Goal: Transaction & Acquisition: Purchase product/service

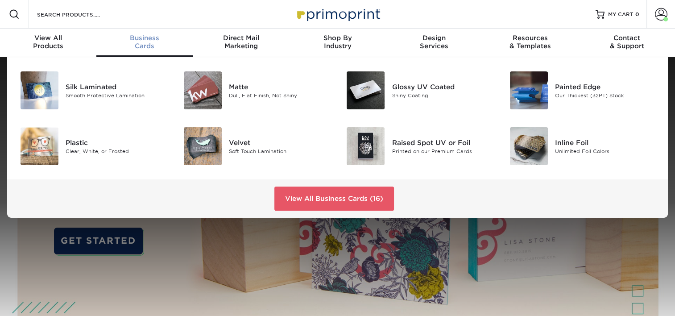
click at [153, 39] on span "Business" at bounding box center [144, 38] width 96 height 8
click at [124, 79] on div "Silk Laminated Smooth Protective Lamination" at bounding box center [120, 90] width 109 height 38
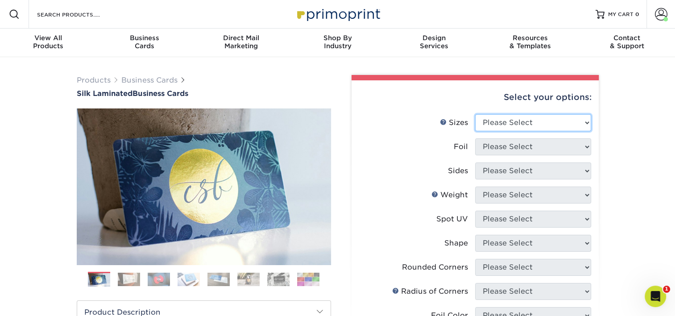
click at [503, 118] on select "Please Select 1.5" x 3.5" - Mini 1.75" x 3.5" - Mini 2" x 2" - Square 2" x 3" -…" at bounding box center [533, 122] width 116 height 17
select select "2.00x3.50"
click at [475, 114] on select "Please Select 1.5" x 3.5" - Mini 1.75" x 3.5" - Mini 2" x 2" - Square 2" x 3" -…" at bounding box center [533, 122] width 116 height 17
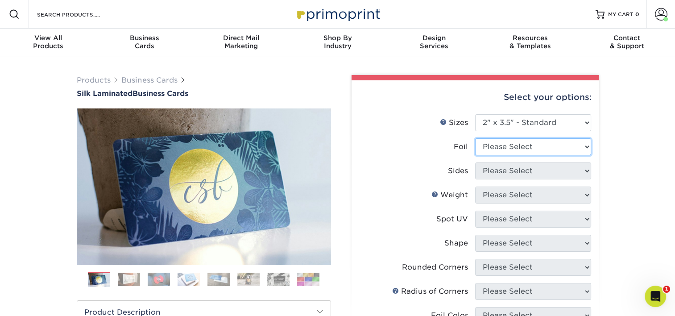
click at [527, 144] on select "Please Select Yes No" at bounding box center [533, 146] width 116 height 17
select select "0"
click at [475, 138] on select "Please Select Yes No" at bounding box center [533, 146] width 116 height 17
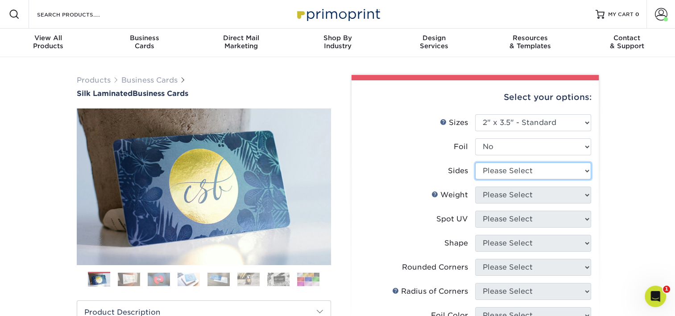
click at [520, 165] on select "Please Select Print Both Sides Print Front Only" at bounding box center [533, 170] width 116 height 17
select select "13abbda7-1d64-4f25-8bb2-c179b224825d"
click at [475, 162] on select "Please Select Print Both Sides Print Front Only" at bounding box center [533, 170] width 116 height 17
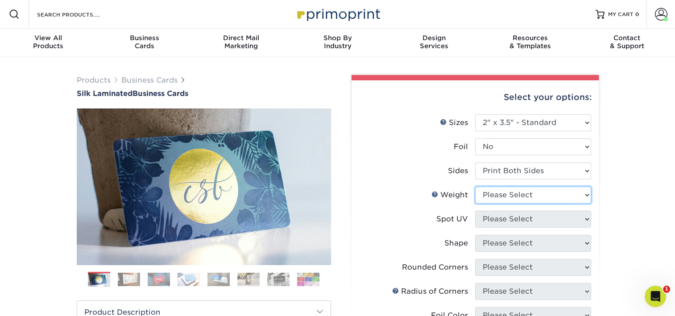
click at [521, 192] on select "Please Select 16PT" at bounding box center [533, 194] width 116 height 17
select select "16PT"
click at [475, 186] on select "Please Select 16PT" at bounding box center [533, 194] width 116 height 17
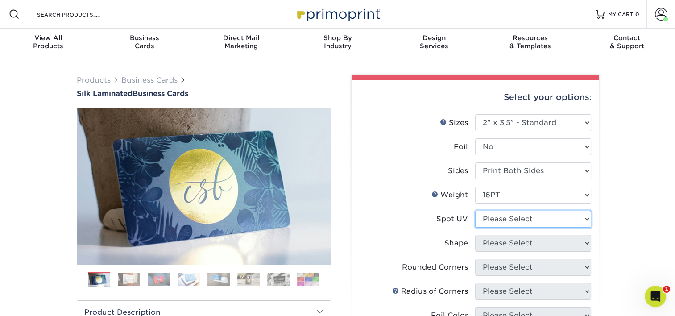
click at [516, 219] on select "Please Select No Spot UV Front and Back (Both Sides) Front Only Back Only" at bounding box center [533, 219] width 116 height 17
select select "3"
click at [475, 211] on select "Please Select No Spot UV Front and Back (Both Sides) Front Only Back Only" at bounding box center [533, 219] width 116 height 17
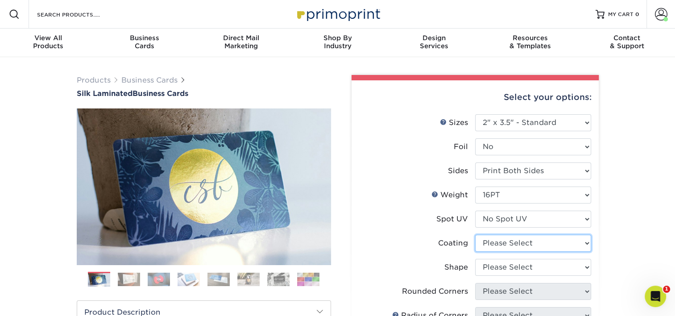
click at [512, 241] on select at bounding box center [533, 243] width 116 height 17
select select "3e7618de-abca-4bda-9f97-8b9129e913d8"
click at [475, 235] on select at bounding box center [533, 243] width 116 height 17
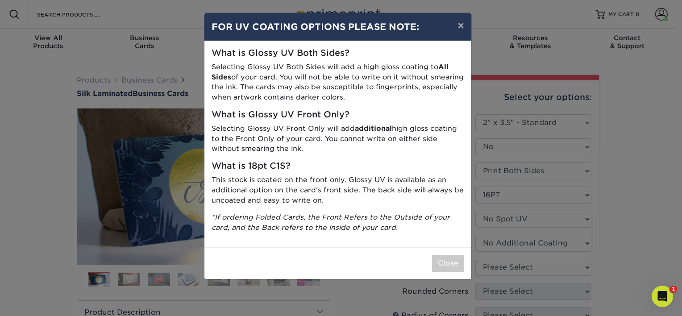
click at [617, 226] on div "× FOR UV COATING OPTIONS PLEASE NOTE: What is Glossy UV Both Sides? Selecting G…" at bounding box center [341, 158] width 682 height 316
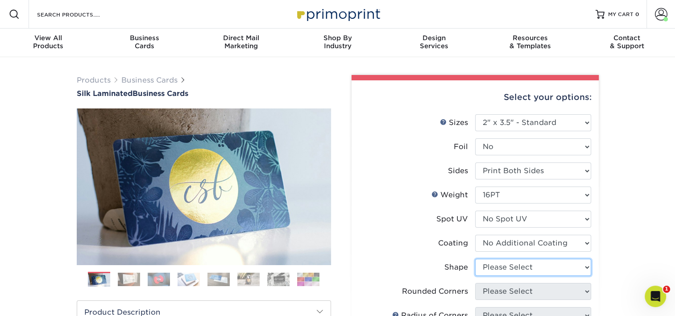
click at [519, 266] on select "Please Select Standard Oval" at bounding box center [533, 267] width 116 height 17
select select "standard"
click at [475, 259] on select "Please Select Standard Oval" at bounding box center [533, 267] width 116 height 17
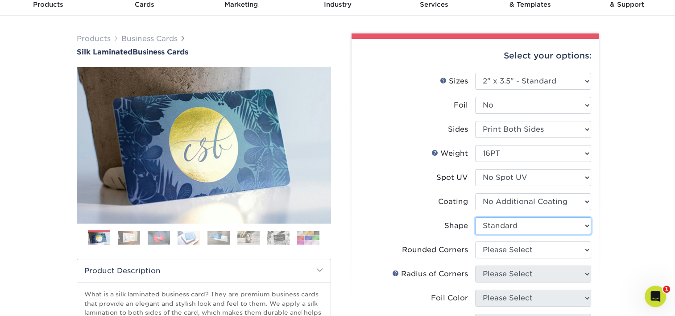
scroll to position [45, 0]
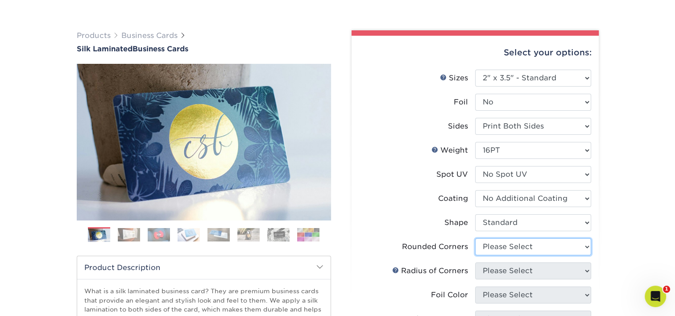
click at [525, 244] on select "Please Select Yes - Round 2 Corners Yes - Round 4 Corners No" at bounding box center [533, 246] width 116 height 17
select select "0"
click at [475, 238] on select "Please Select Yes - Round 2 Corners Yes - Round 4 Corners No" at bounding box center [533, 246] width 116 height 17
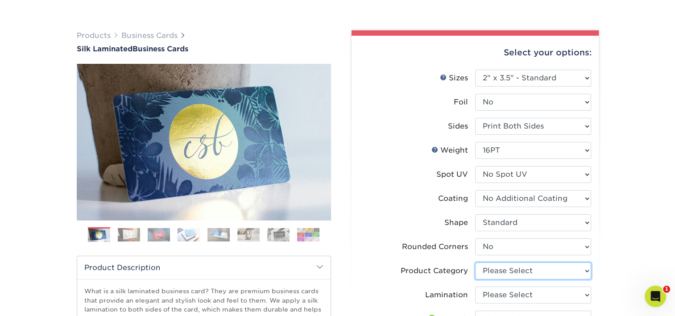
click at [503, 276] on select "Please Select Business Cards" at bounding box center [533, 270] width 116 height 17
select select "3b5148f1-0588-4f88-a218-97bcfdce65c1"
click at [475, 262] on select "Please Select Business Cards" at bounding box center [533, 270] width 116 height 17
click at [502, 293] on select "Please Select Silk" at bounding box center [533, 294] width 116 height 17
select select "ccacb42f-45f7-42d3-bbd3-7c8421cf37f0"
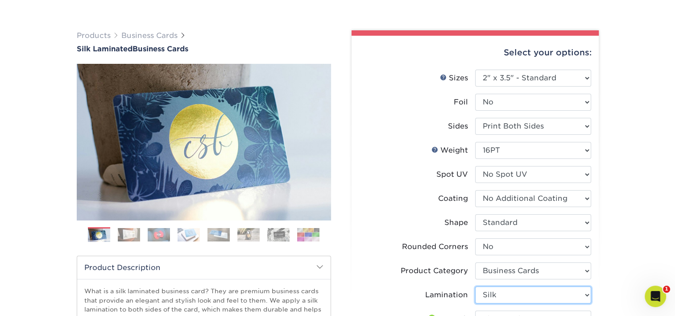
click at [475, 286] on select "Please Select Silk" at bounding box center [533, 294] width 116 height 17
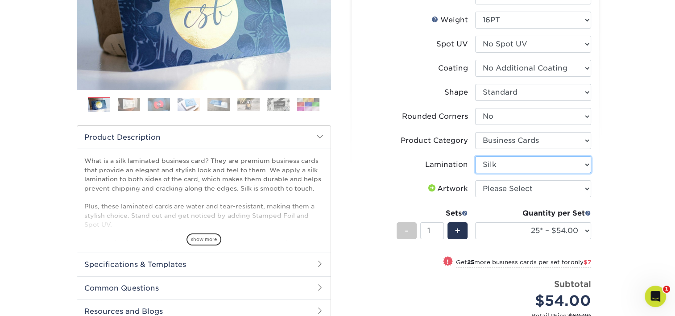
scroll to position [178, 0]
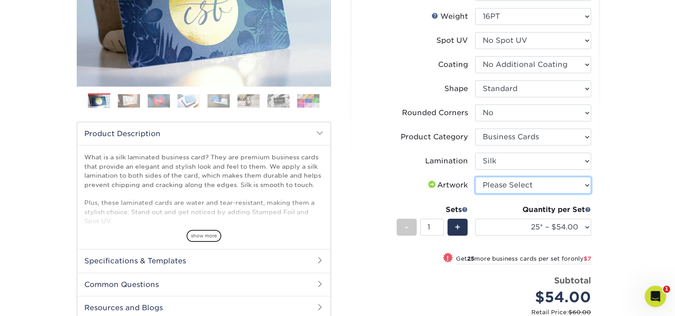
click at [524, 185] on select "Please Select I will upload files I need a design - $100" at bounding box center [533, 185] width 116 height 17
select select "upload"
click at [475, 177] on select "Please Select I will upload files I need a design - $100" at bounding box center [533, 185] width 116 height 17
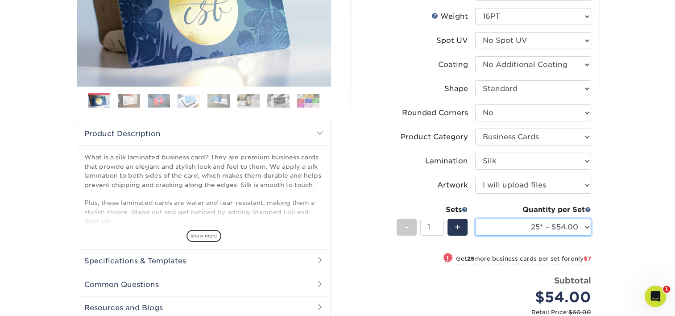
click at [528, 223] on select "25* – $54.00 50* – $61.00 75* – $68.00 100* – $75.00 250* – $82.00 500 – $86.00…" at bounding box center [533, 227] width 116 height 17
select select "100* – $75.00"
click at [475, 219] on select "25* – $54.00 50* – $61.00 75* – $68.00 100* – $75.00 250* – $82.00 500 – $86.00…" at bounding box center [533, 227] width 116 height 17
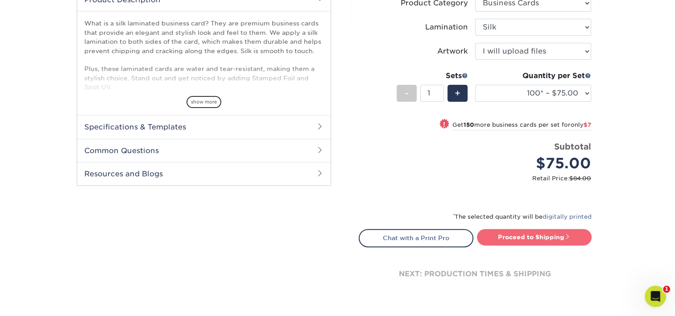
click at [551, 234] on link "Proceed to Shipping" at bounding box center [534, 237] width 115 height 16
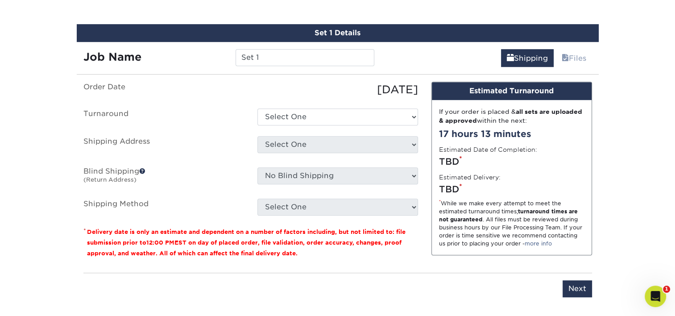
scroll to position [564, 0]
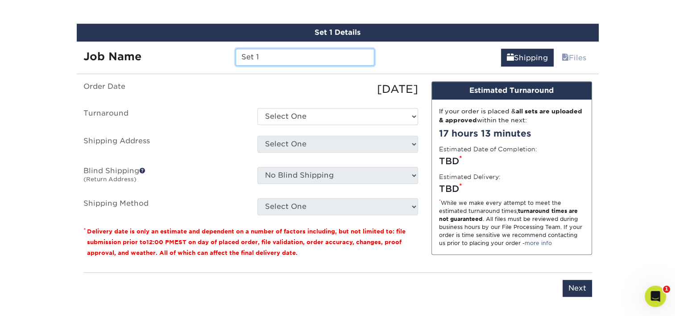
click at [266, 54] on input "Set 1" at bounding box center [305, 57] width 139 height 17
type input "CKim"
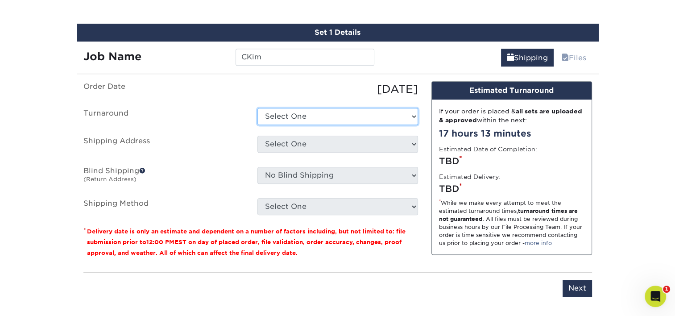
click at [285, 108] on select "Select One 2-4 Business Days 2 Day Next Business Day" at bounding box center [337, 116] width 161 height 17
select select "e8d6ad55-c448-4bce-ba25-c4c4dd4b9d0d"
click at [257, 108] on select "Select One 2-4 Business Days 2 Day Next Business Day" at bounding box center [337, 116] width 161 height 17
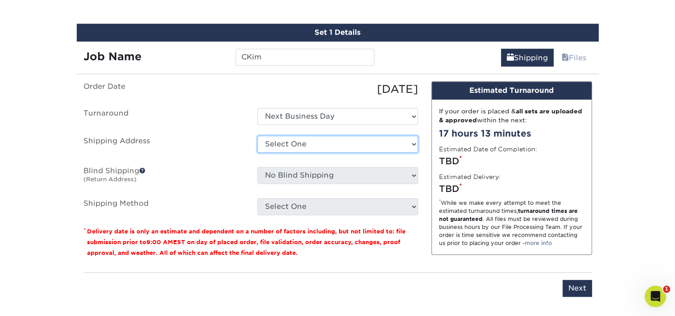
click at [305, 138] on select "Select One Adan Arreola Adolfo Ordonez Adolfo Ordonez Alfonso Toro Alicia Monta…" at bounding box center [337, 144] width 161 height 17
select select "274384"
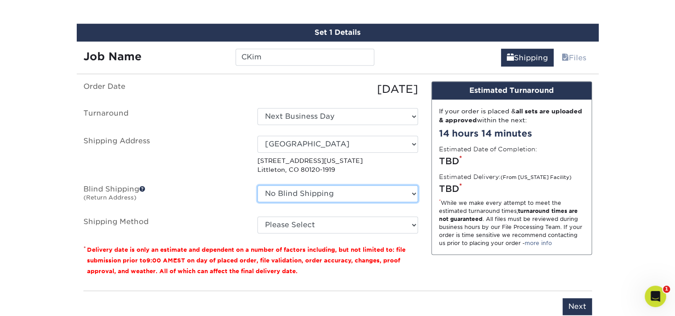
click at [325, 193] on select "No Blind Shipping Adan Arreola Adolfo Ordonez Adolfo Ordonez Alfonso Toro Alici…" at bounding box center [337, 193] width 161 height 17
select select "274384"
click at [257, 185] on select "No Blind Shipping Adan Arreola Adolfo Ordonez Adolfo Ordonez Alfonso Toro Alici…" at bounding box center [337, 193] width 161 height 17
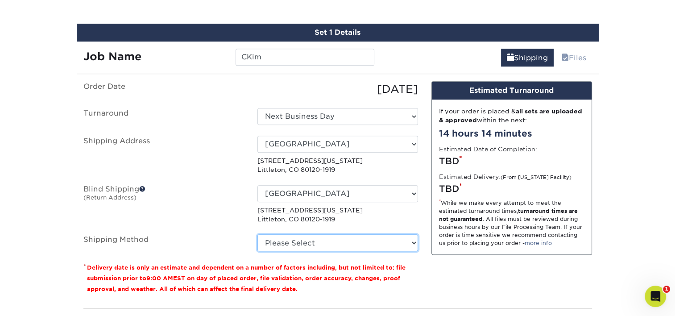
click at [296, 236] on select "Please Select Ground Shipping (+$7.84) 3 Day Shipping Service (+$15.36) 2 Day A…" at bounding box center [337, 242] width 161 height 17
select select "03"
click at [257, 234] on select "Please Select Ground Shipping (+$7.84) 3 Day Shipping Service (+$15.36) 2 Day A…" at bounding box center [337, 242] width 161 height 17
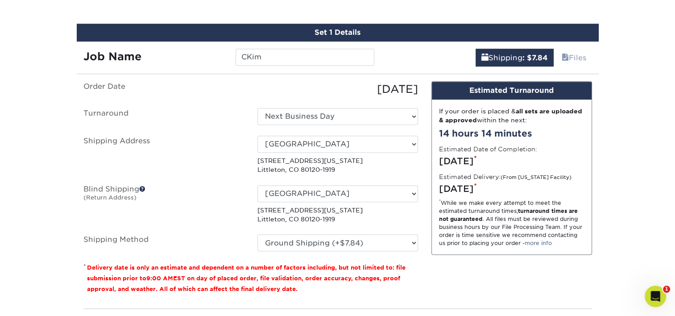
click at [203, 157] on label "Shipping Address" at bounding box center [164, 155] width 174 height 39
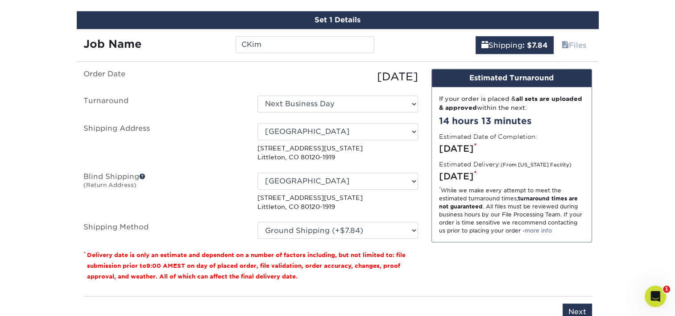
scroll to position [609, 0]
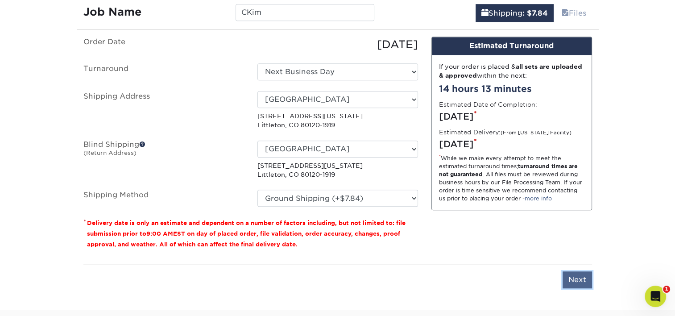
click at [567, 276] on input "Next" at bounding box center [576, 279] width 29 height 17
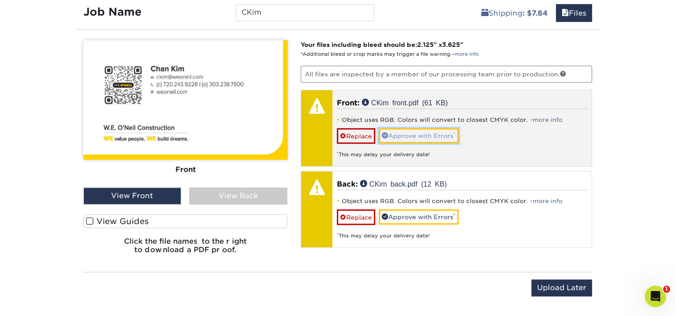
click at [422, 136] on link "Approve with Errors *" at bounding box center [419, 135] width 80 height 15
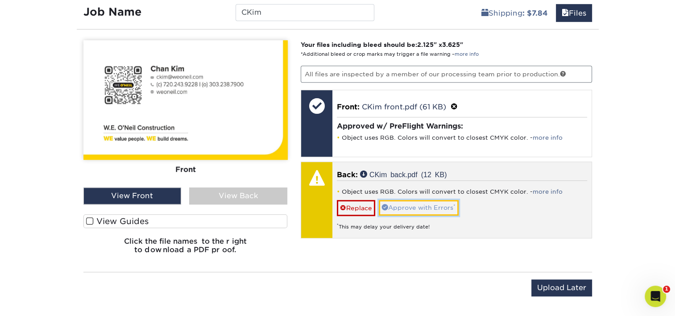
click at [415, 203] on link "Approve with Errors *" at bounding box center [419, 207] width 80 height 15
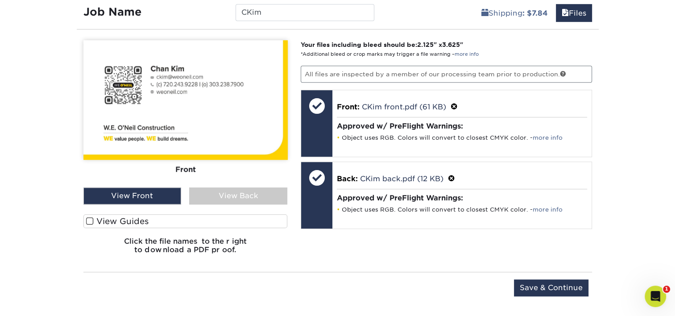
click at [234, 196] on div "View Back" at bounding box center [238, 195] width 98 height 17
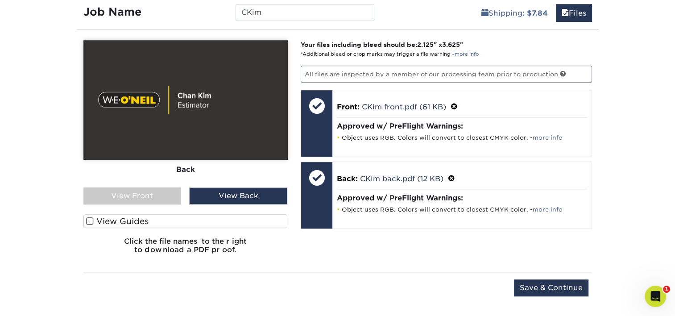
click at [151, 191] on div "View Front" at bounding box center [132, 195] width 98 height 17
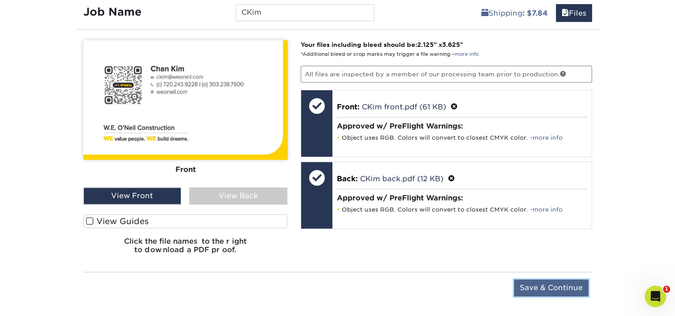
click at [554, 284] on input "Save & Continue" at bounding box center [551, 287] width 74 height 17
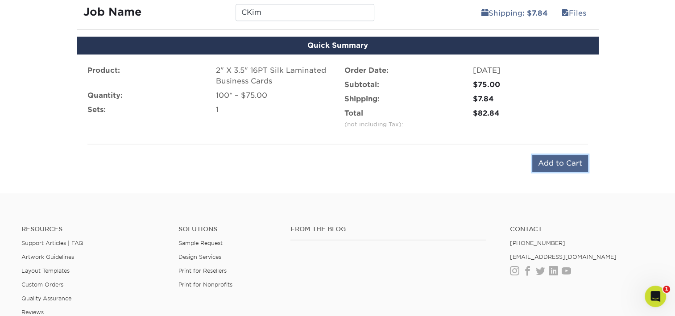
click at [544, 164] on input "Add to Cart" at bounding box center [560, 163] width 56 height 17
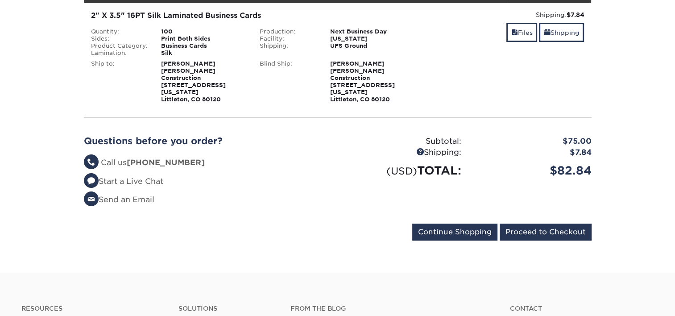
scroll to position [178, 0]
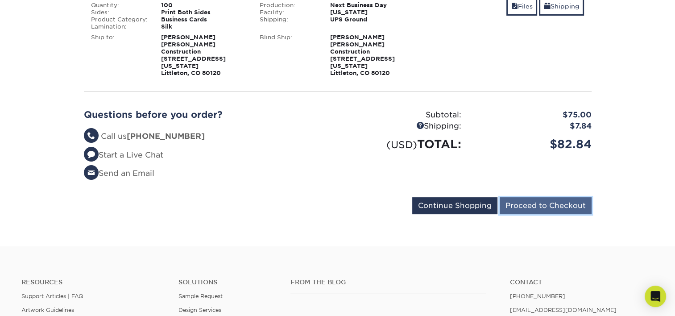
click at [537, 198] on input "Proceed to Checkout" at bounding box center [546, 205] width 92 height 17
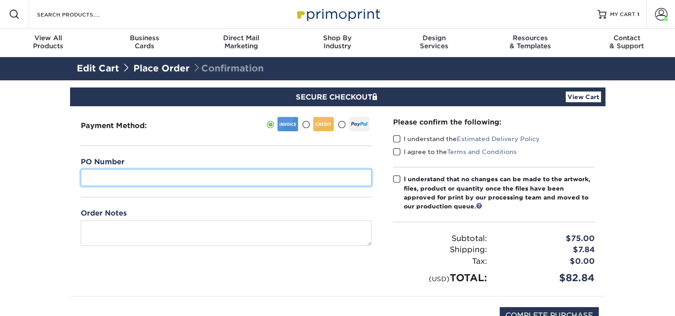
click at [175, 182] on input "text" at bounding box center [226, 177] width 291 height 17
type input "14"
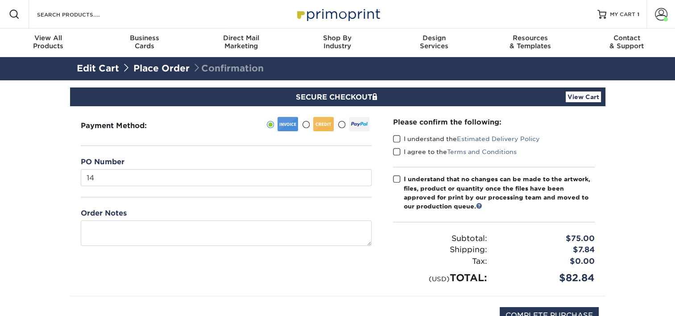
click at [401, 139] on label "I understand the Estimated Delivery Policy" at bounding box center [466, 138] width 147 height 9
click at [0, 0] on input "I understand the Estimated Delivery Policy" at bounding box center [0, 0] width 0 height 0
click at [400, 151] on span at bounding box center [397, 152] width 8 height 8
click at [0, 0] on input "I agree to the Terms and Conditions" at bounding box center [0, 0] width 0 height 0
click at [400, 175] on span at bounding box center [397, 179] width 8 height 8
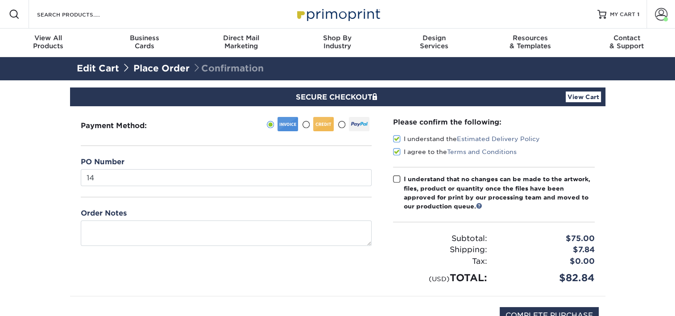
click at [0, 0] on input "I understand that no changes can be made to the artwork, files, product or quan…" at bounding box center [0, 0] width 0 height 0
click at [624, 185] on section "SECURE CHECKOUT View Cart Payment Method: 14" at bounding box center [337, 218] width 675 height 276
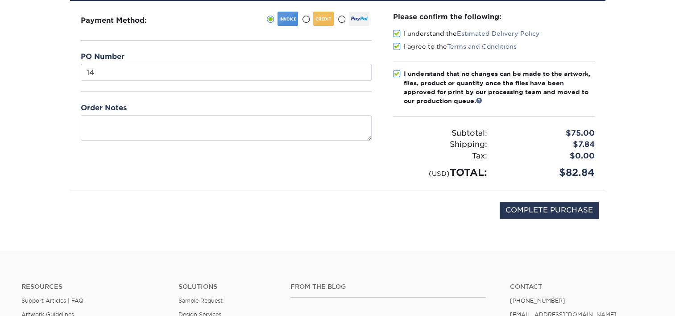
scroll to position [134, 0]
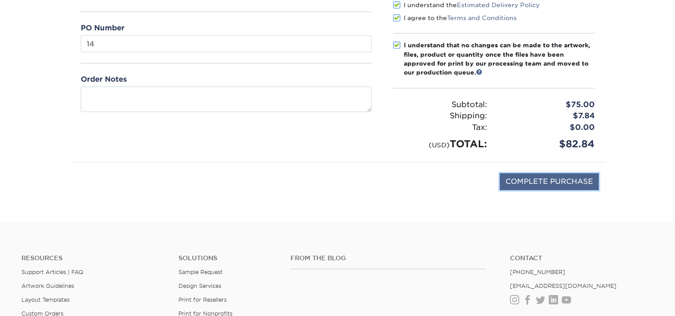
click at [580, 182] on input "COMPLETE PURCHASE" at bounding box center [549, 181] width 99 height 17
type input "PROCESSING, PLEASE WAIT..."
